Goal: Navigation & Orientation: Understand site structure

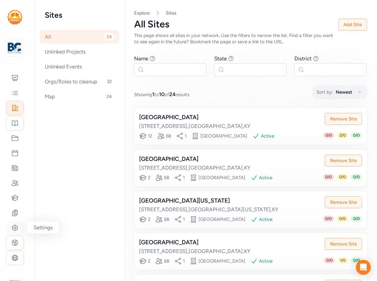
click at [15, 227] on icon at bounding box center [15, 228] width 2 height 2
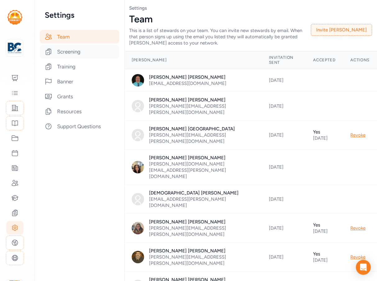
click at [74, 52] on div "Screening" at bounding box center [80, 52] width 80 height 14
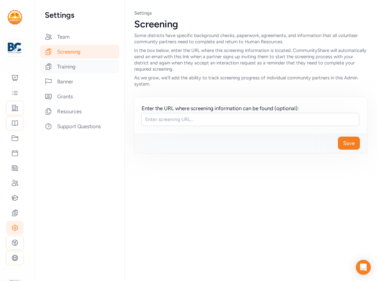
click at [62, 70] on div "Training" at bounding box center [80, 67] width 80 height 14
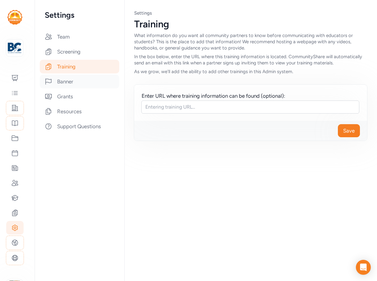
click at [62, 83] on div "Banner" at bounding box center [80, 82] width 80 height 14
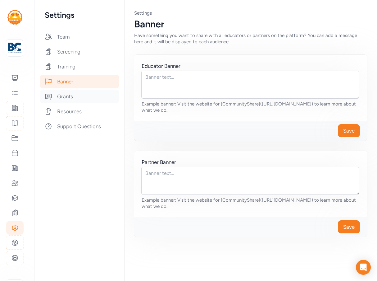
click at [61, 101] on div "Grants" at bounding box center [80, 97] width 80 height 14
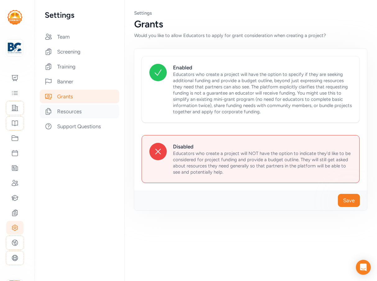
click at [65, 109] on div "Resources" at bounding box center [80, 111] width 80 height 14
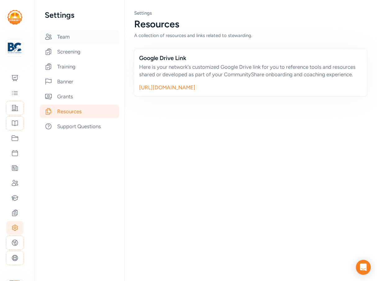
click at [59, 33] on div "Team" at bounding box center [80, 37] width 80 height 14
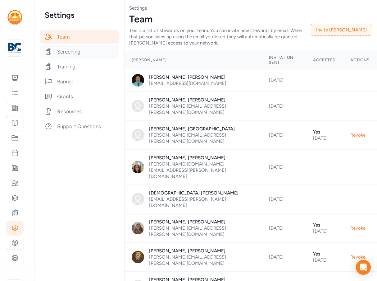
click at [70, 52] on div "Screening" at bounding box center [80, 52] width 80 height 14
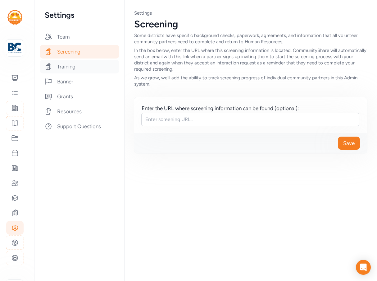
click at [67, 68] on div "Training" at bounding box center [80, 67] width 80 height 14
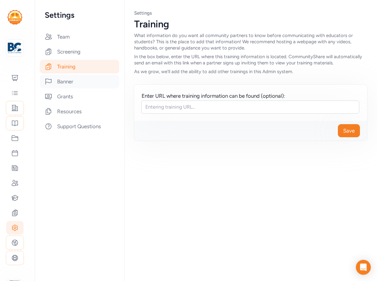
click at [65, 86] on div "Banner" at bounding box center [80, 82] width 80 height 14
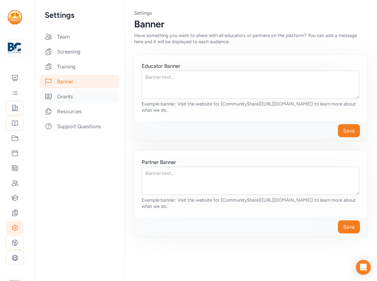
click at [65, 101] on div "Grants" at bounding box center [80, 97] width 80 height 14
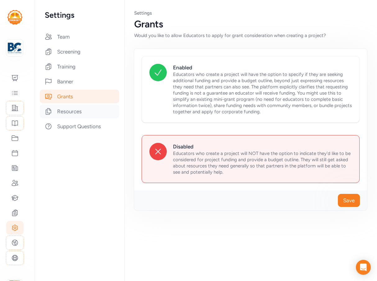
click at [66, 110] on div "Resources" at bounding box center [80, 111] width 80 height 14
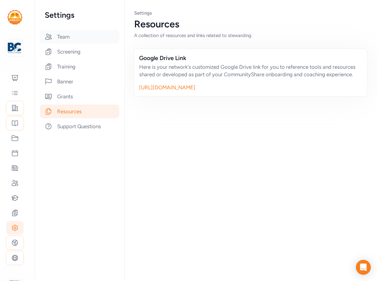
click at [63, 38] on div "Team" at bounding box center [80, 37] width 80 height 14
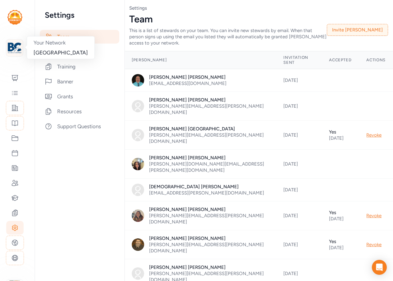
click at [13, 46] on img at bounding box center [15, 48] width 14 height 14
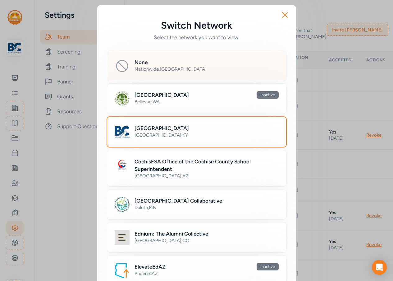
click at [161, 73] on div "None Nationwide , USA" at bounding box center [207, 65] width 144 height 15
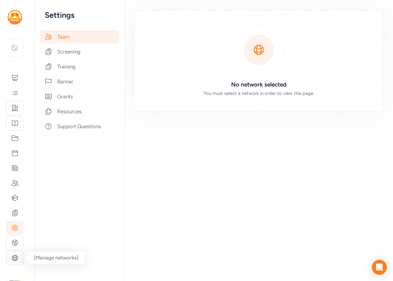
click at [11, 261] on div at bounding box center [15, 258] width 18 height 14
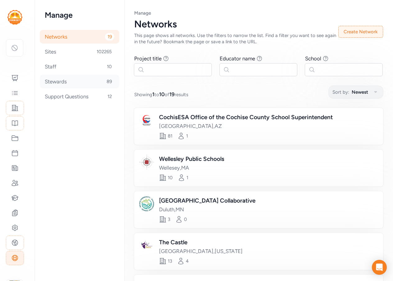
click at [58, 81] on div "Stewards 89" at bounding box center [80, 82] width 80 height 14
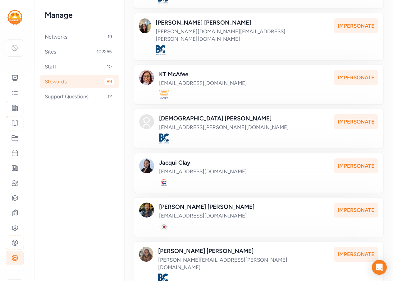
scroll to position [290, 0]
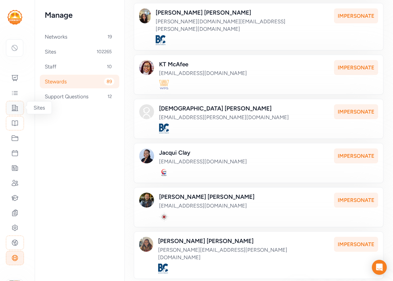
click at [15, 106] on icon at bounding box center [14, 107] width 7 height 7
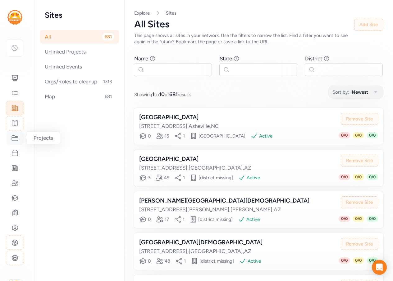
click at [15, 140] on icon at bounding box center [14, 137] width 7 height 7
